Goal: Transaction & Acquisition: Purchase product/service

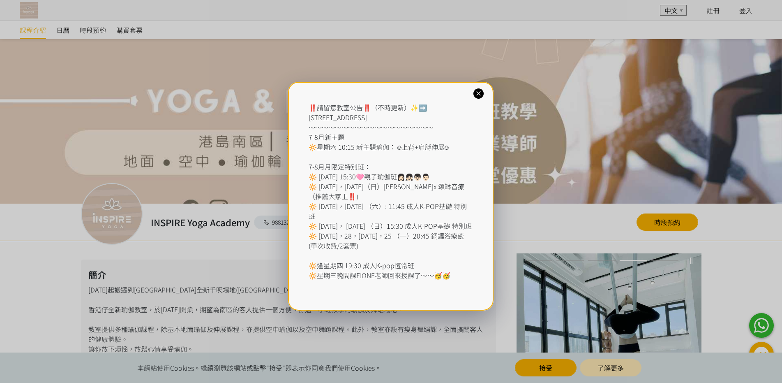
click at [480, 94] on icon at bounding box center [479, 94] width 8 height 8
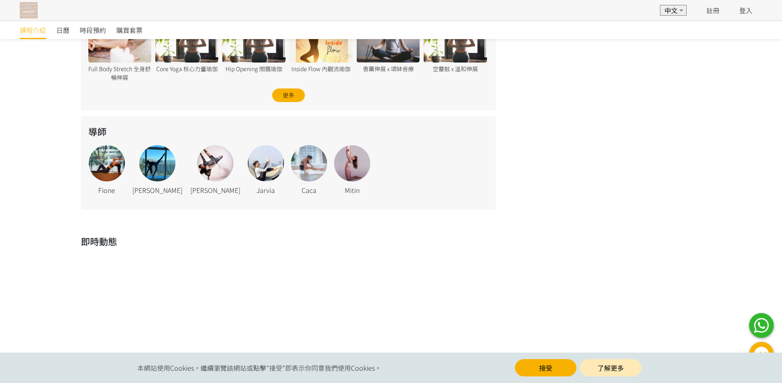
scroll to position [452, 0]
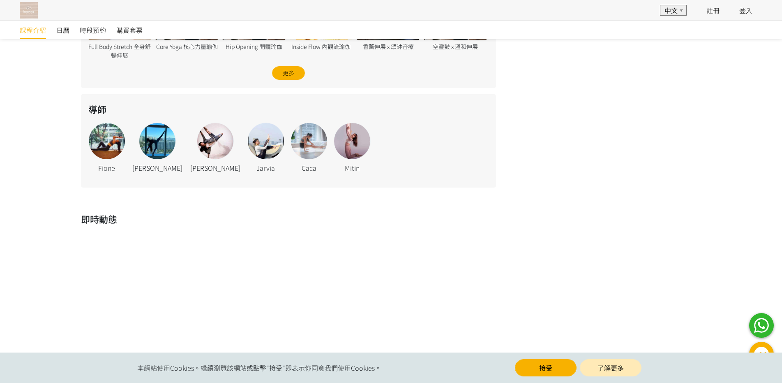
click at [557, 367] on button "接受" at bounding box center [546, 367] width 62 height 17
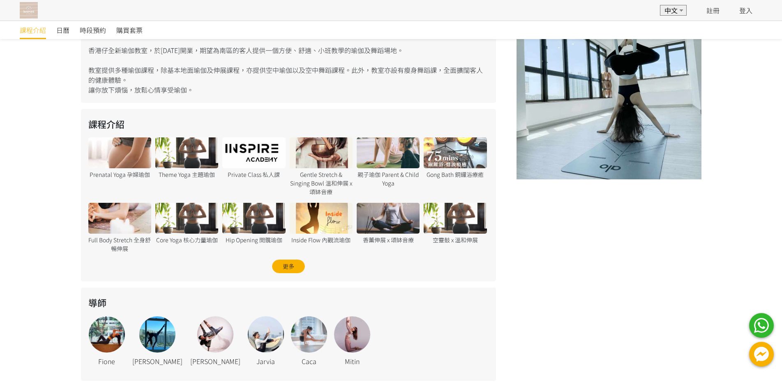
scroll to position [267, 0]
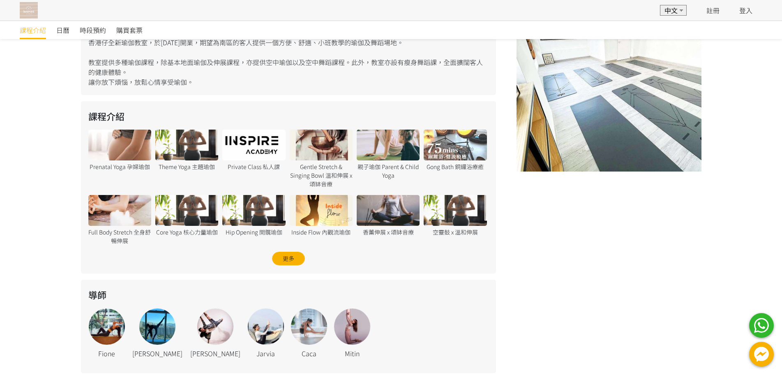
click at [401, 152] on div at bounding box center [388, 144] width 63 height 31
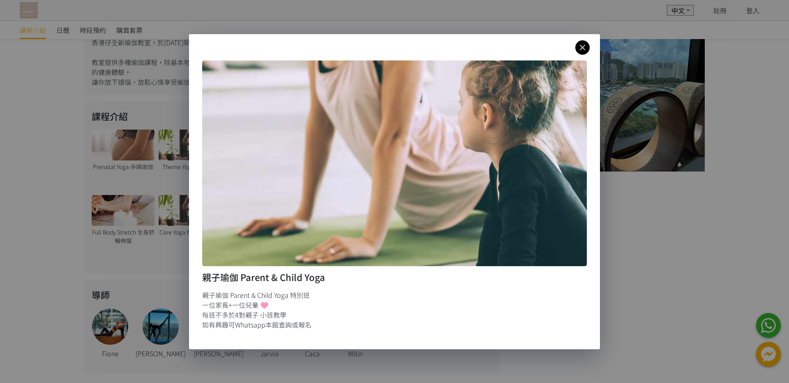
click at [583, 49] on icon at bounding box center [583, 47] width 14 height 10
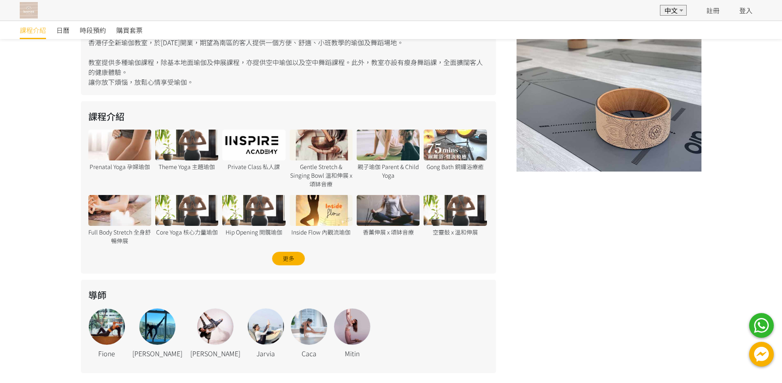
click at [291, 262] on div "更多" at bounding box center [288, 259] width 33 height 14
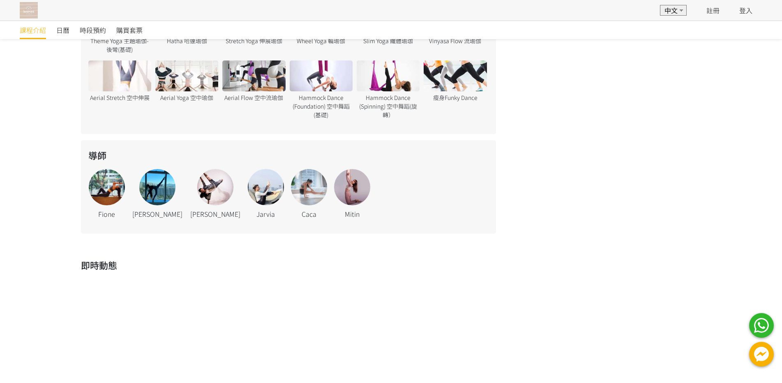
scroll to position [694, 0]
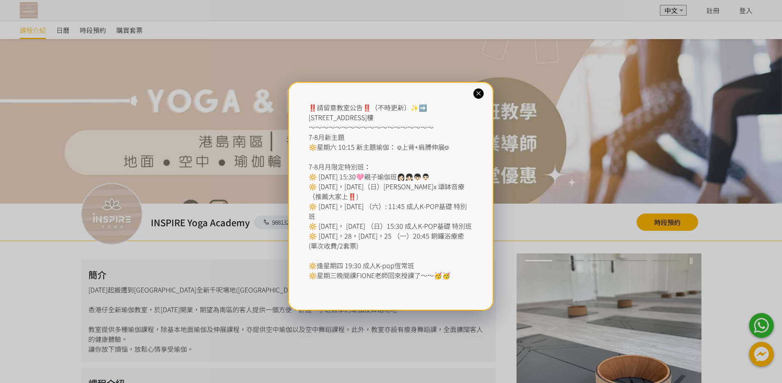
click at [482, 96] on icon at bounding box center [479, 94] width 8 height 8
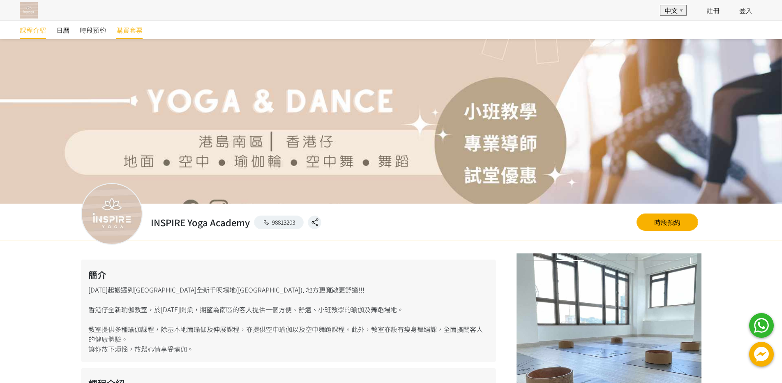
click at [134, 27] on span "購買套票" at bounding box center [129, 30] width 26 height 10
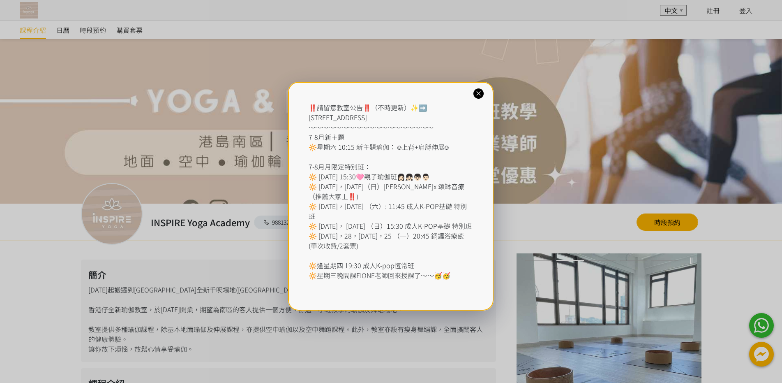
click at [477, 90] on icon at bounding box center [479, 94] width 8 height 8
